Goal: Transaction & Acquisition: Obtain resource

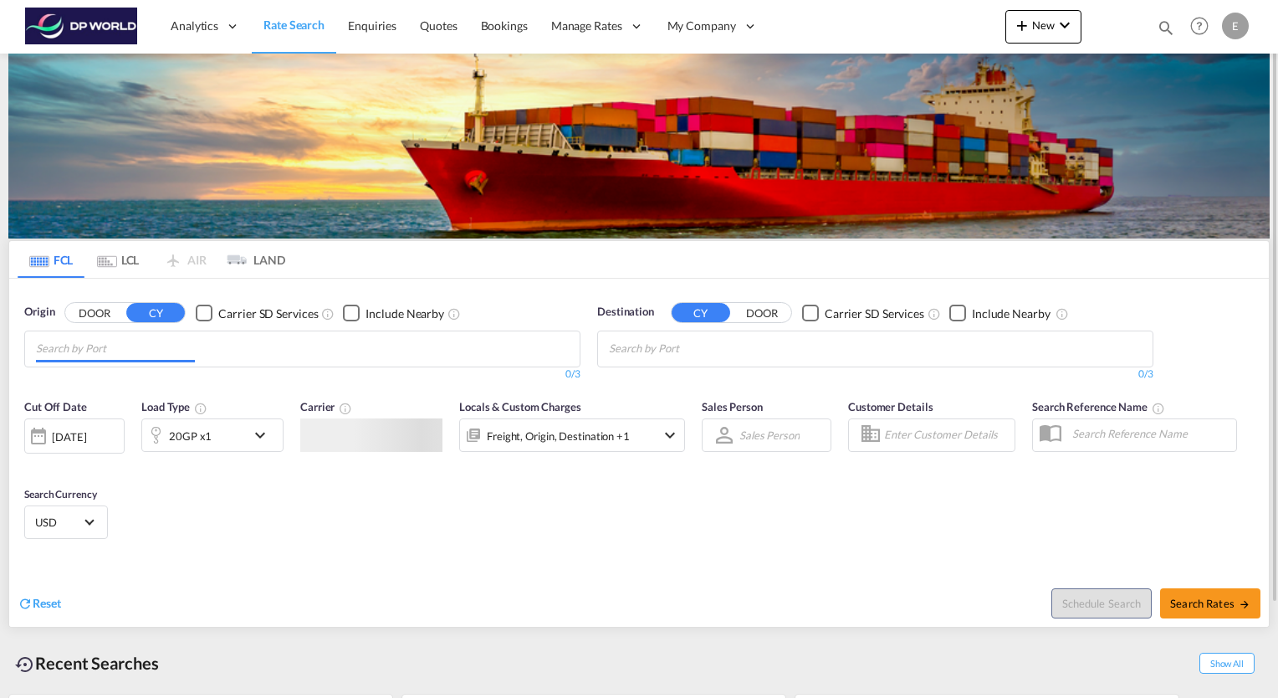
click at [160, 357] on input "Chips input." at bounding box center [115, 348] width 159 height 27
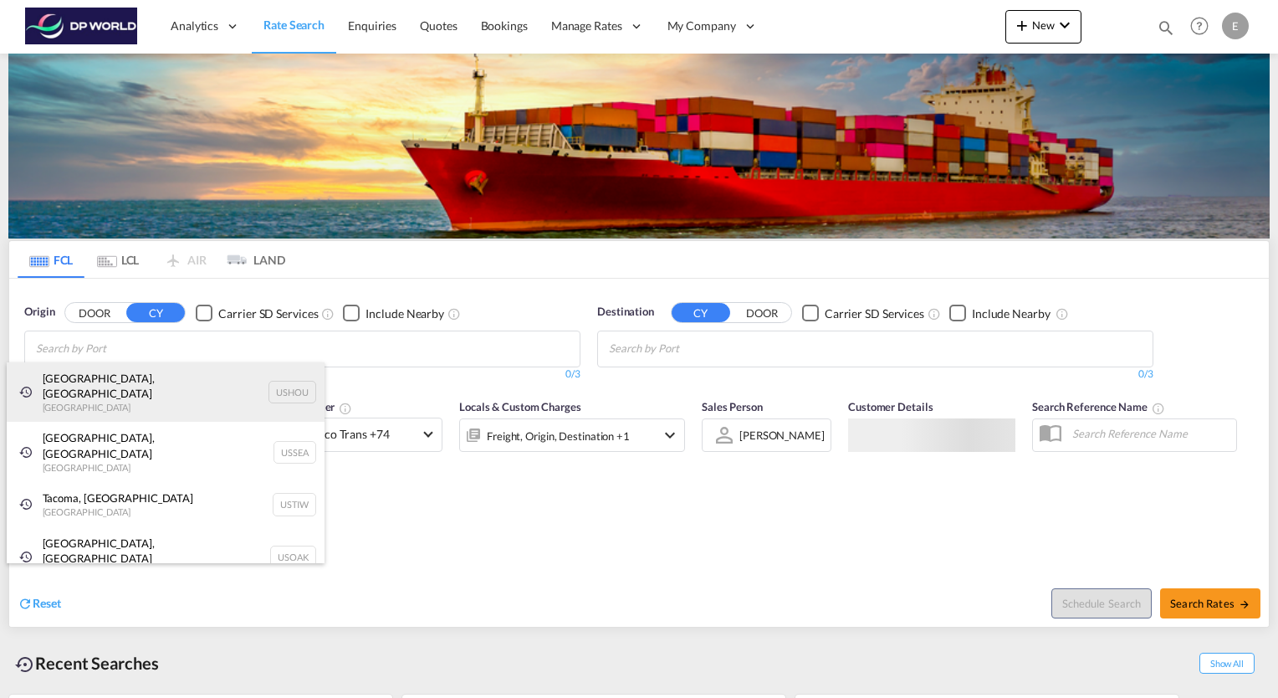
click at [105, 366] on div "Houston, TX United States USHOU" at bounding box center [166, 392] width 318 height 60
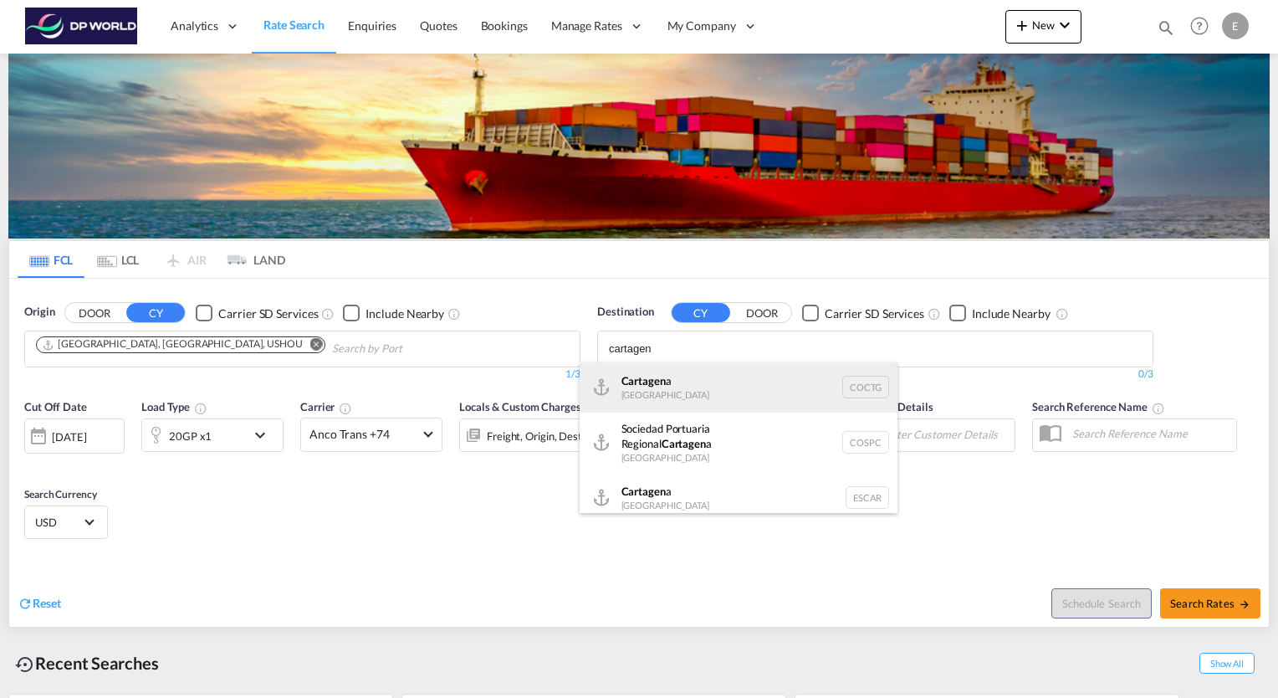
type input "cartagen"
click at [658, 382] on div "Cartagen a Colombia COCTG" at bounding box center [739, 387] width 318 height 50
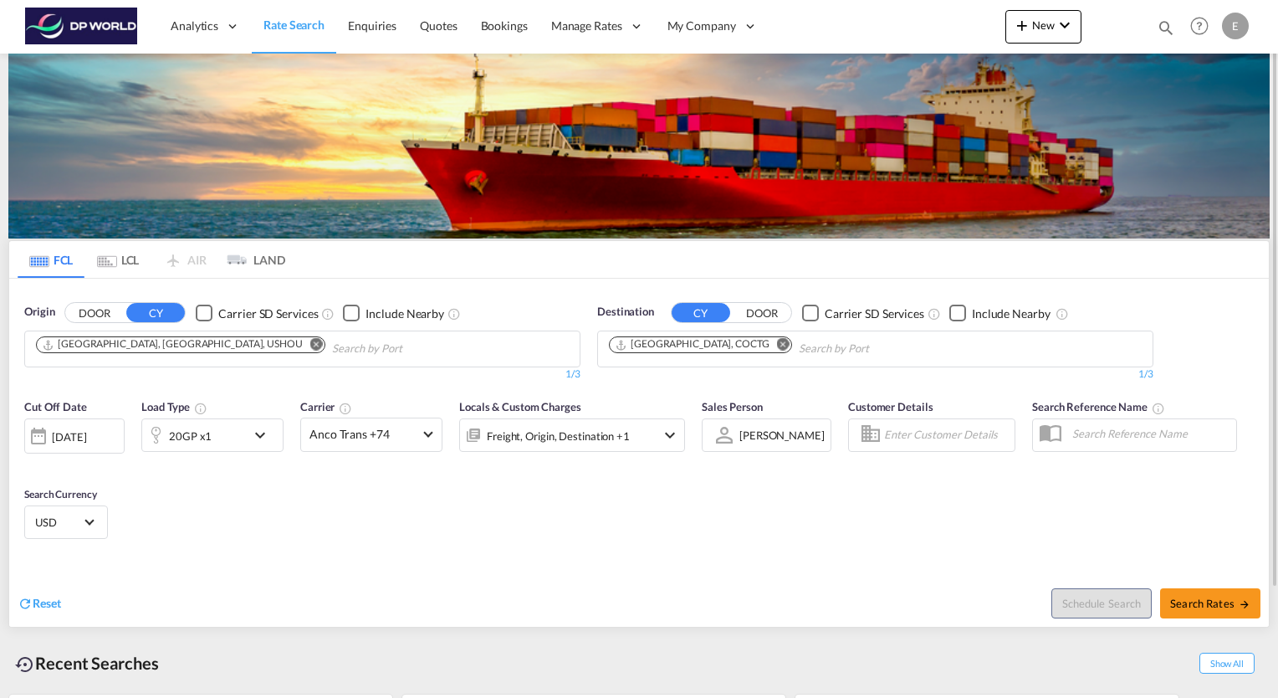
click at [264, 438] on md-icon "icon-chevron-down" at bounding box center [264, 435] width 28 height 20
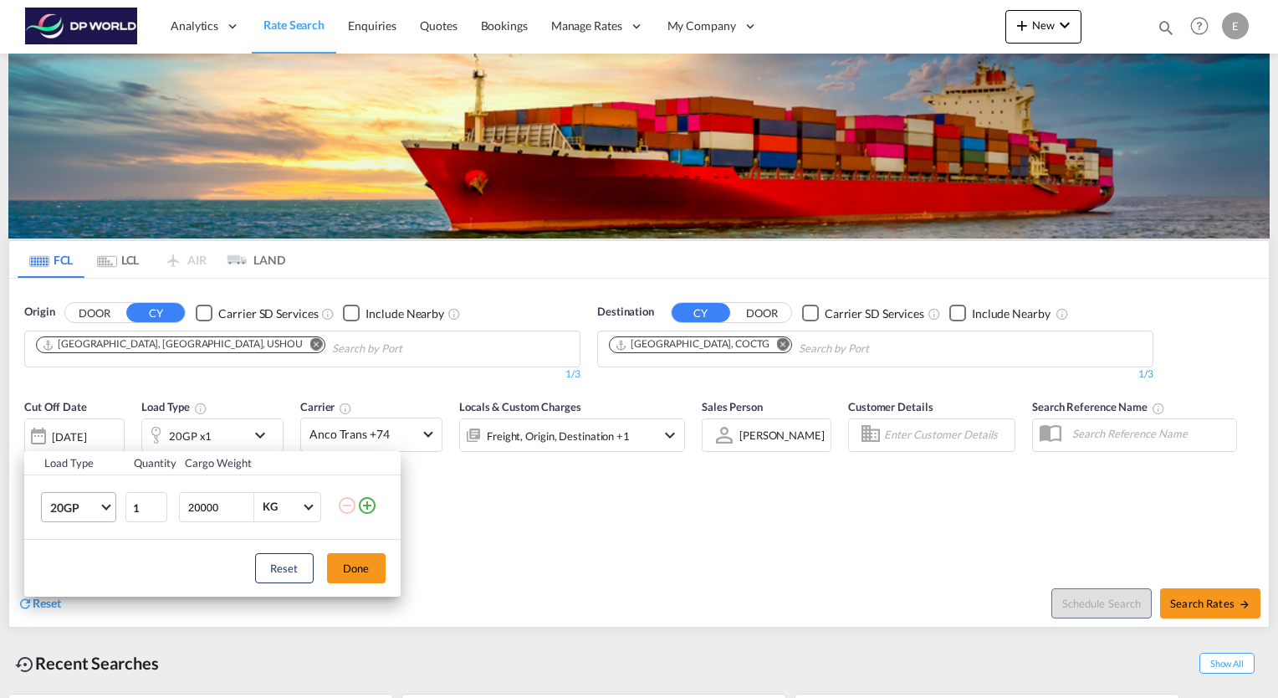
click at [100, 507] on md-select-value "20GP" at bounding box center [82, 507] width 67 height 28
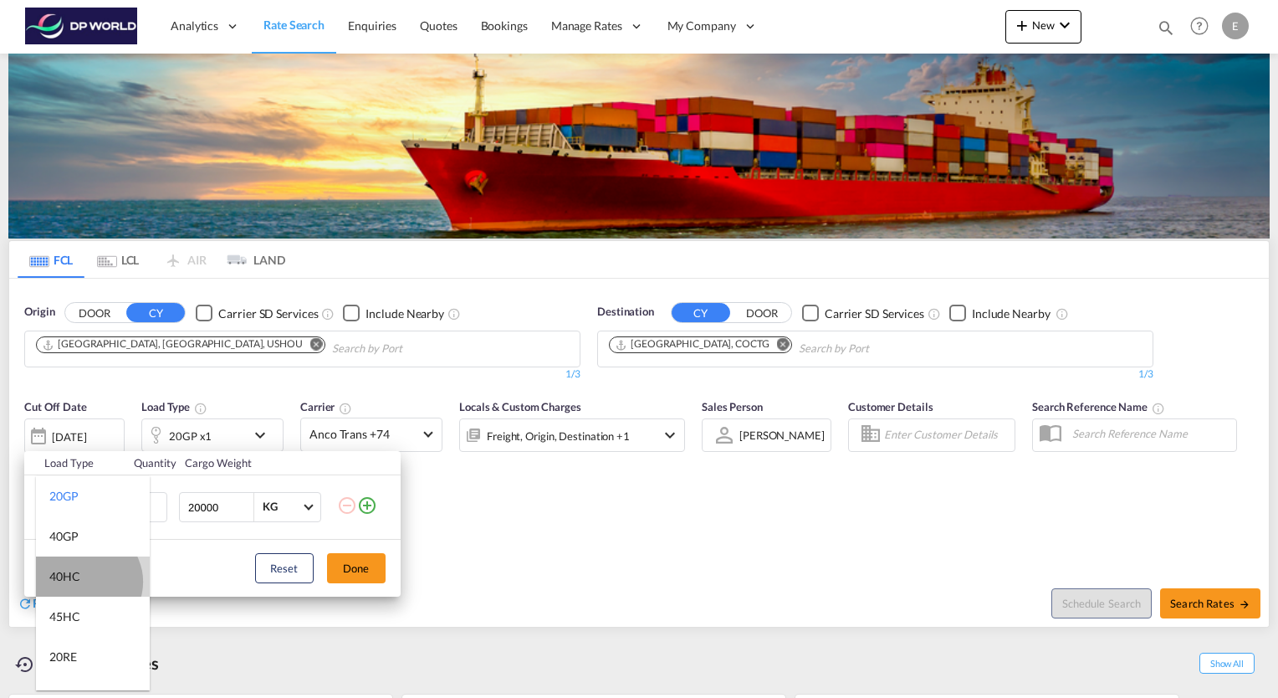
click at [85, 581] on md-option "40HC" at bounding box center [93, 576] width 114 height 40
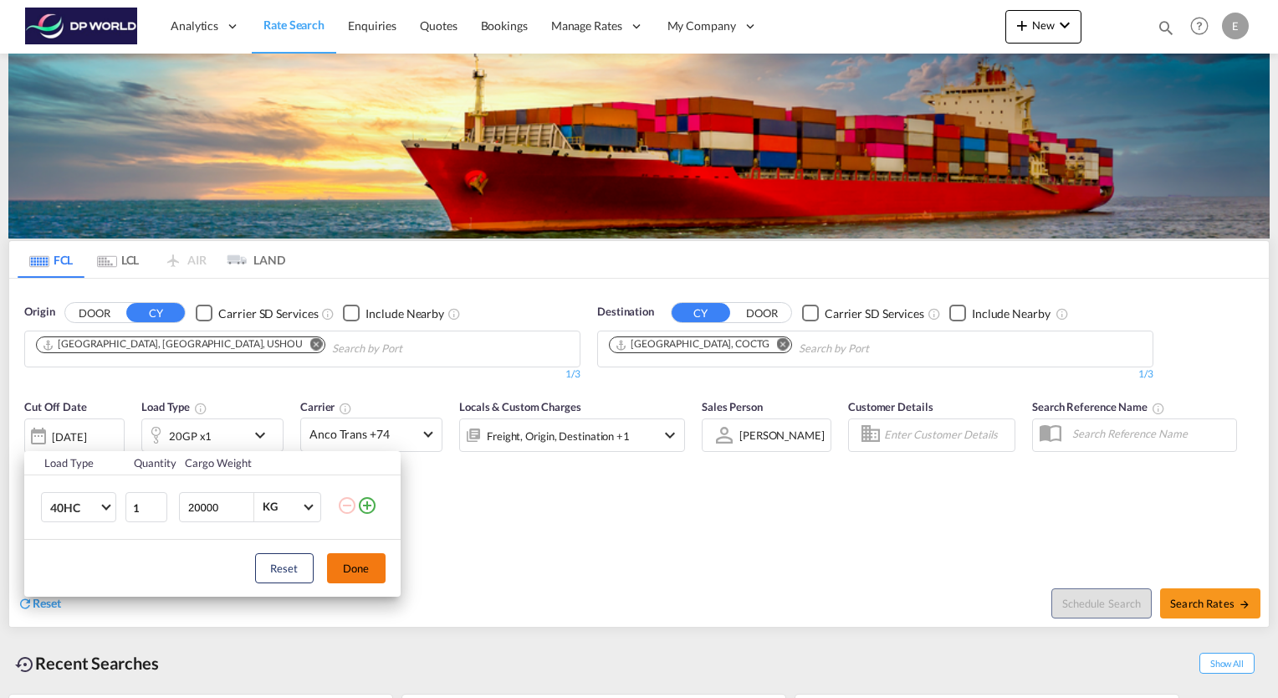
click at [357, 571] on button "Done" at bounding box center [356, 568] width 59 height 30
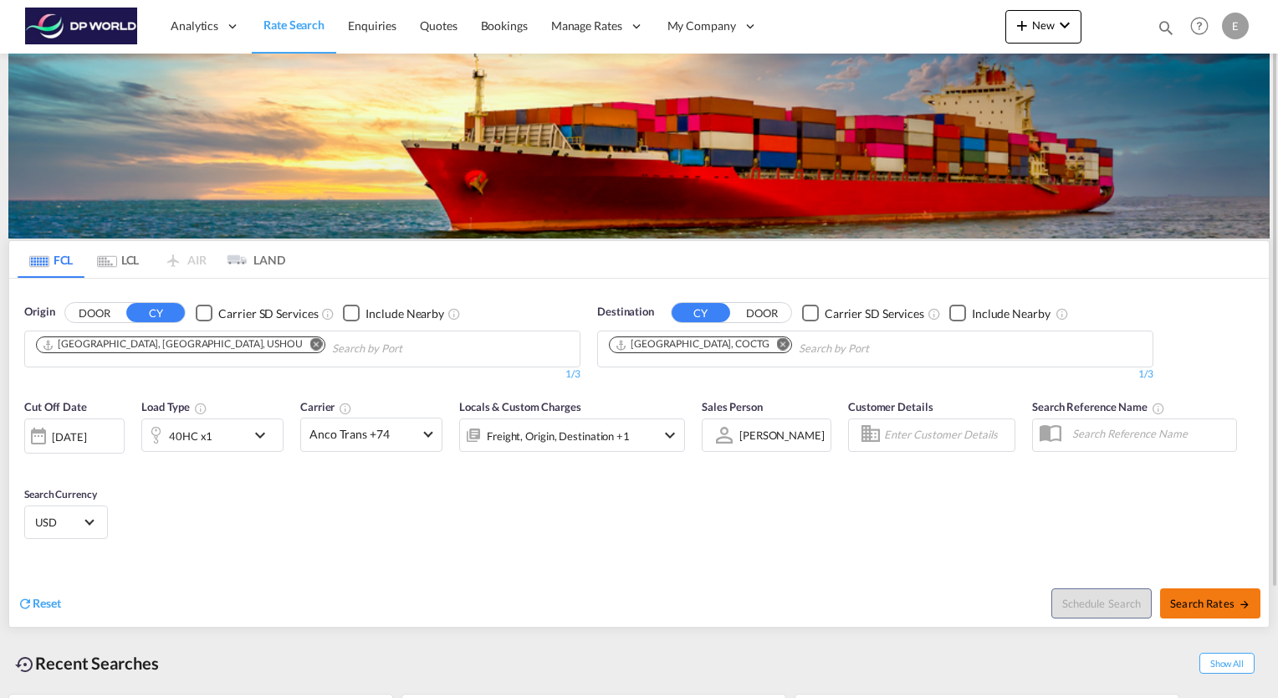
click at [1242, 600] on md-icon "icon-arrow-right" at bounding box center [1245, 604] width 12 height 12
type input "USHOU to COCTG / 3 Sep 2025"
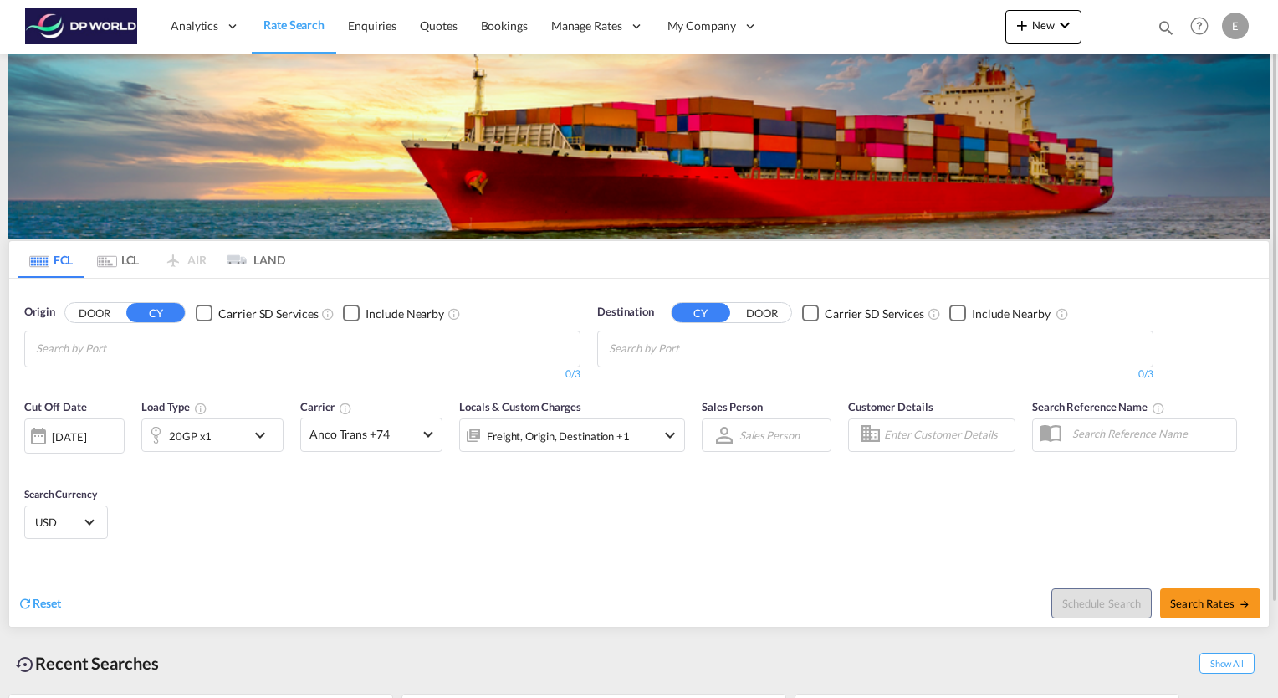
click at [201, 353] on md-chips at bounding box center [302, 348] width 555 height 35
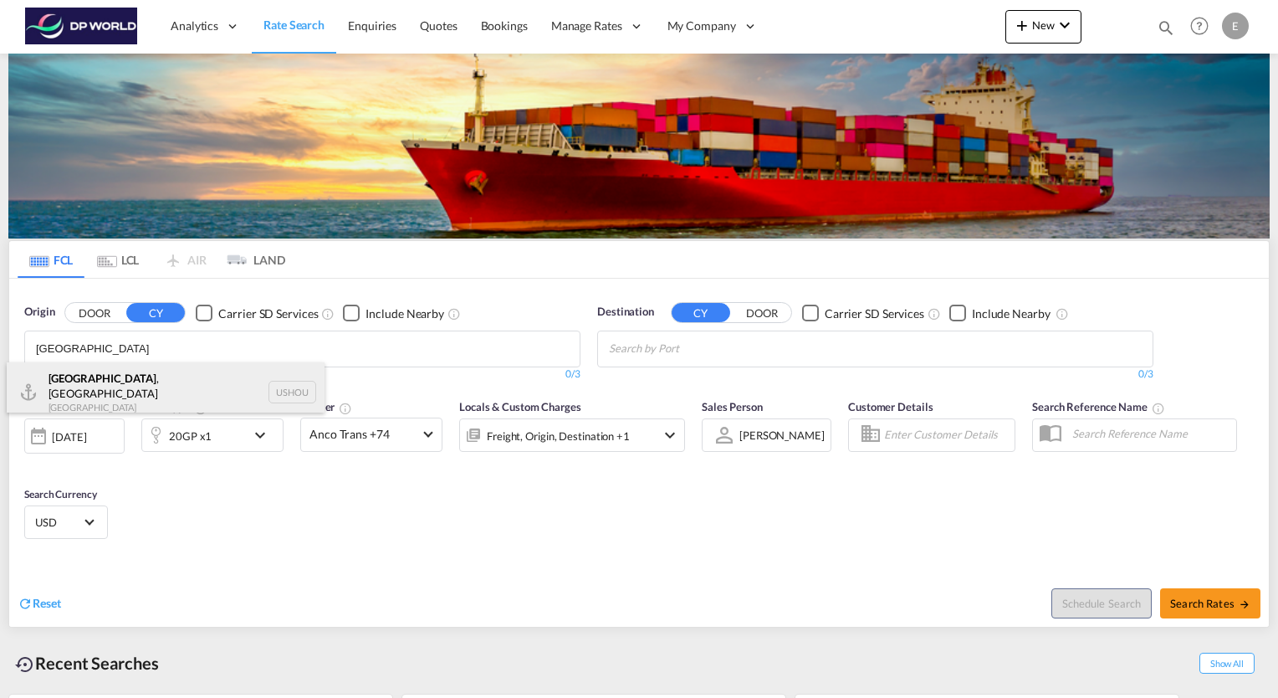
type input "[GEOGRAPHIC_DATA]"
click at [89, 377] on div "[GEOGRAPHIC_DATA] , [GEOGRAPHIC_DATA] [GEOGRAPHIC_DATA] USHOU" at bounding box center [166, 392] width 318 height 60
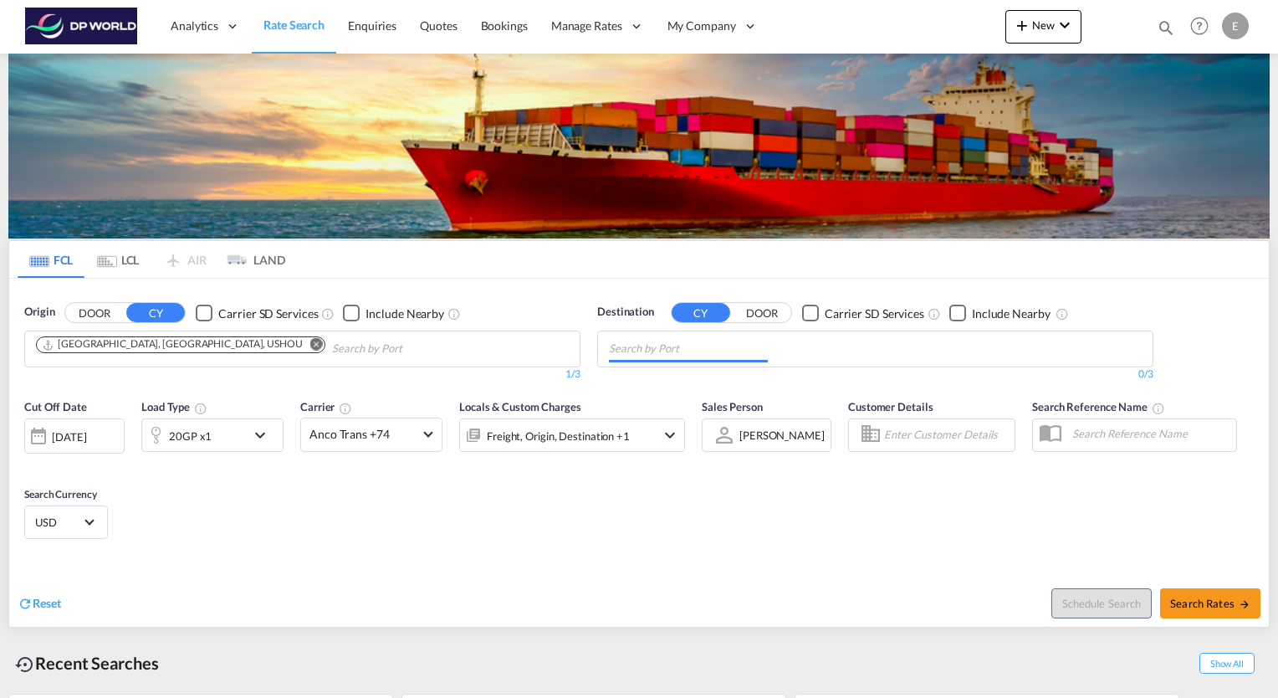
type input "t"
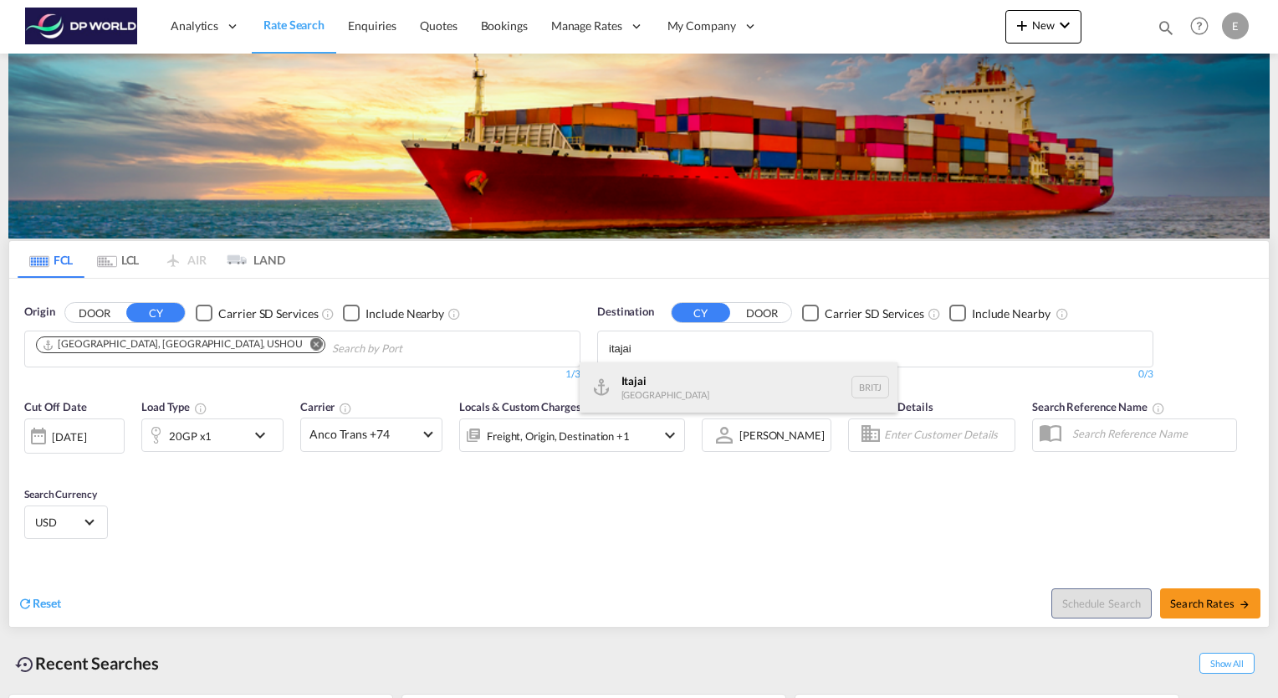
type input "itajai"
click at [626, 386] on div "Itajai [GEOGRAPHIC_DATA] [DEMOGRAPHIC_DATA]" at bounding box center [739, 387] width 318 height 50
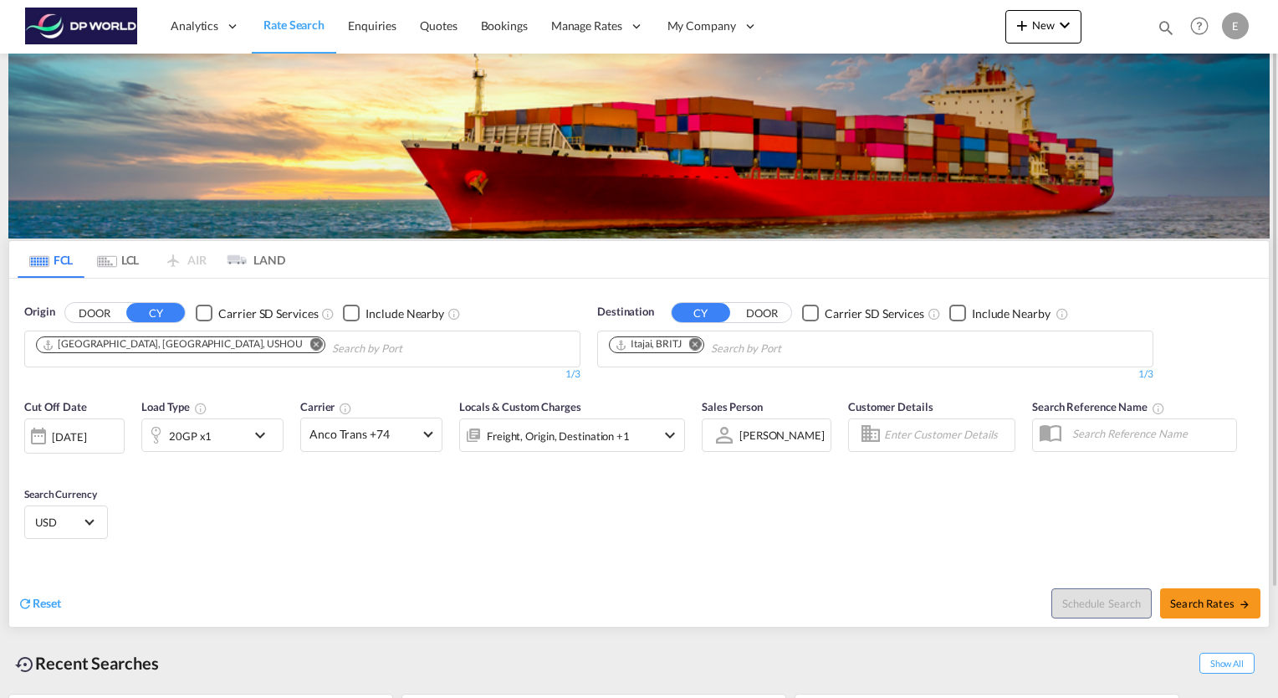
click at [259, 435] on md-icon "icon-chevron-down" at bounding box center [264, 435] width 28 height 20
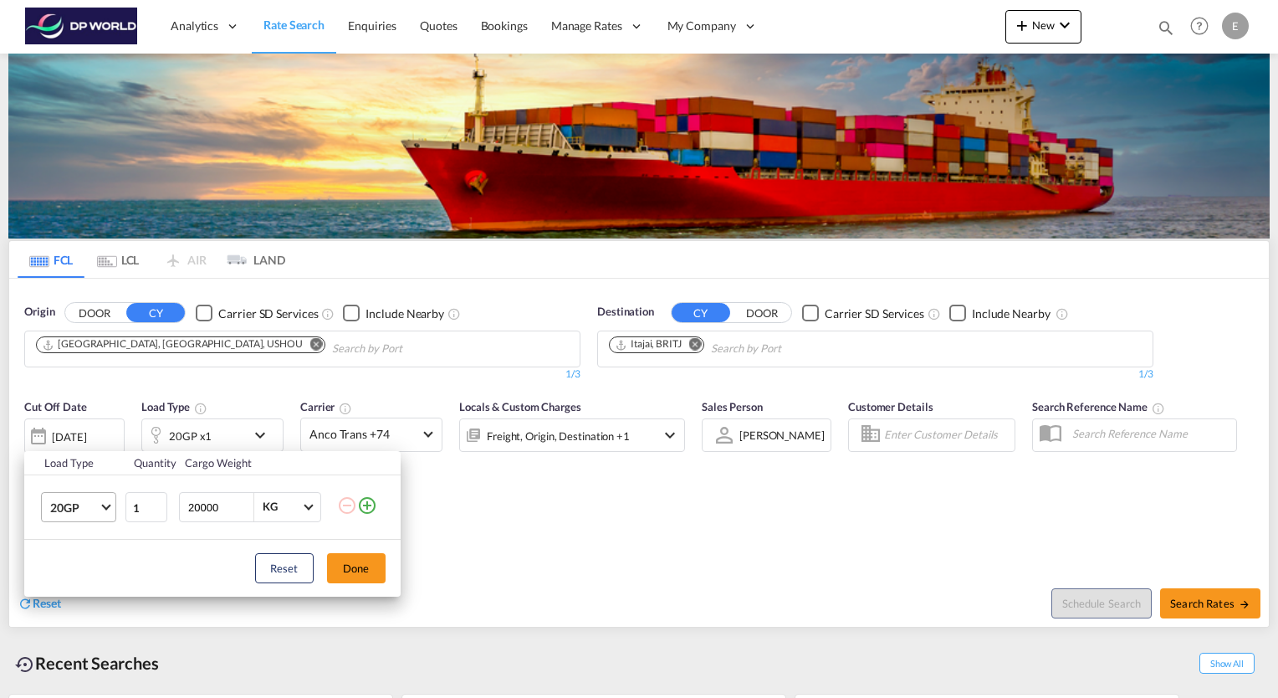
click at [110, 504] on span "Choose: \a20GP" at bounding box center [105, 504] width 9 height 9
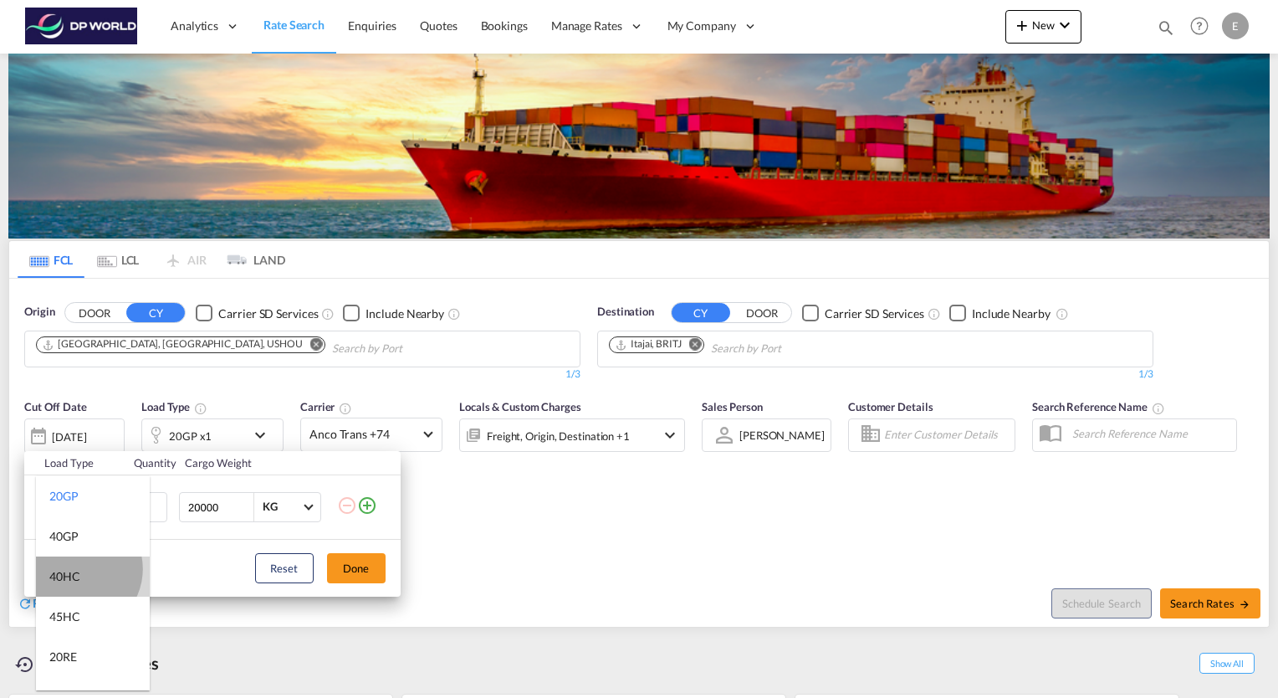
click at [77, 569] on div "40HC" at bounding box center [64, 576] width 31 height 17
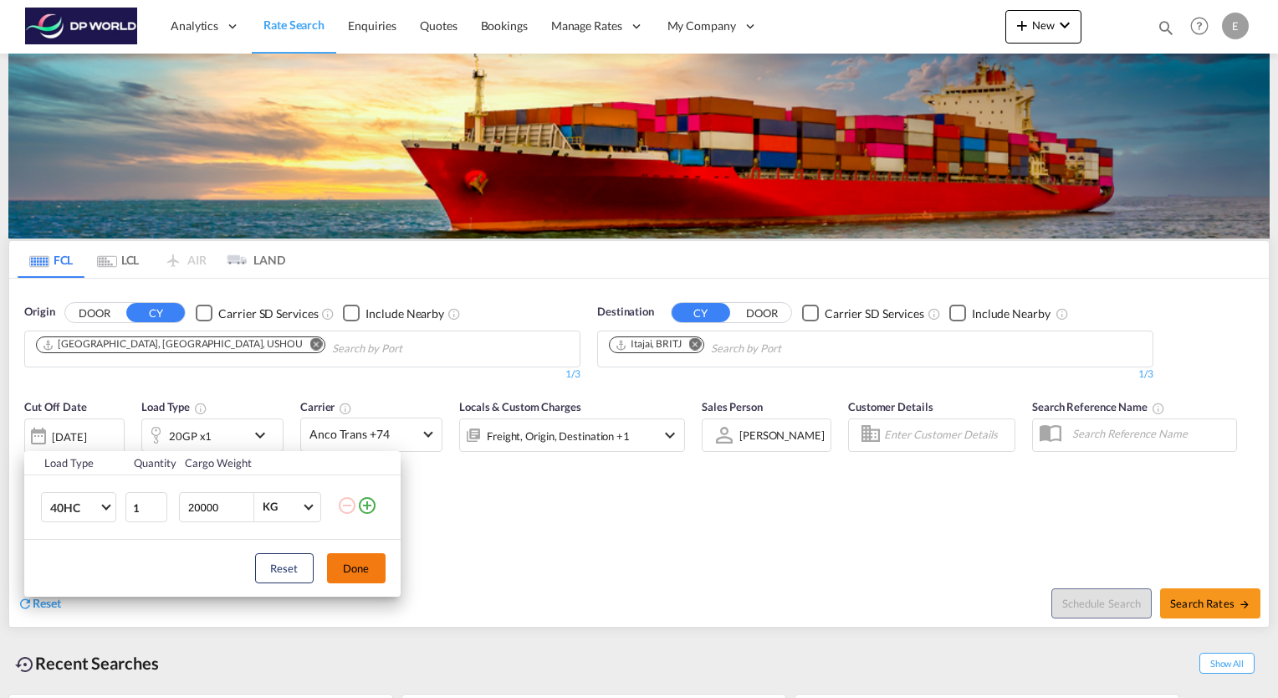
click at [357, 573] on button "Done" at bounding box center [356, 568] width 59 height 30
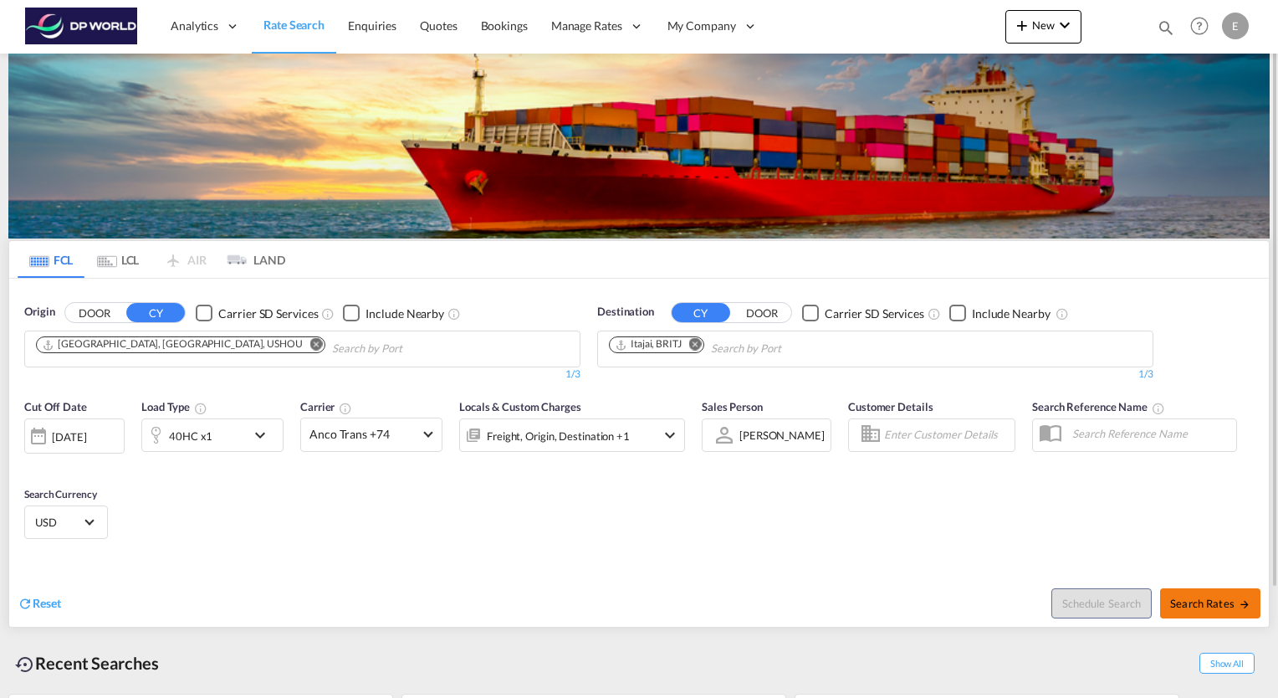
click at [1195, 602] on span "Search Rates" at bounding box center [1210, 603] width 80 height 13
type input "USHOU to BRITJ / [DATE]"
